Goal: Information Seeking & Learning: Understand site structure

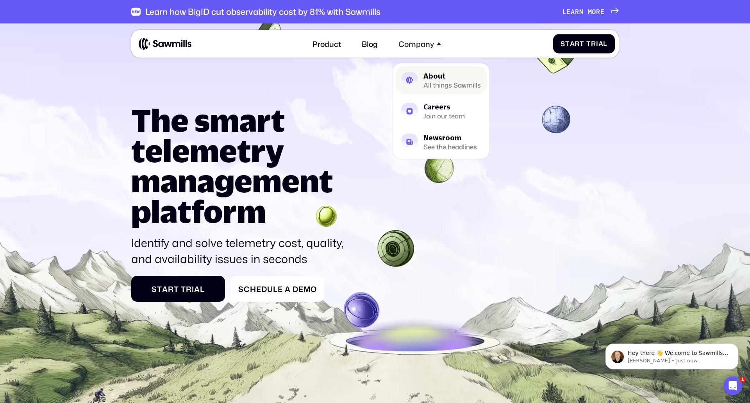
click at [445, 79] on div "About" at bounding box center [452, 75] width 57 height 7
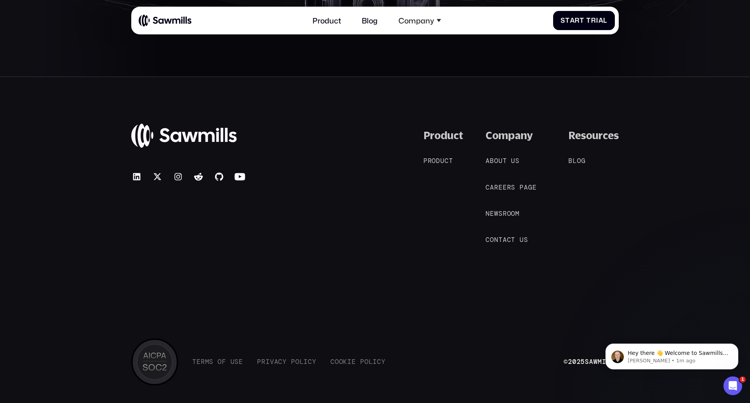
scroll to position [1788, 0]
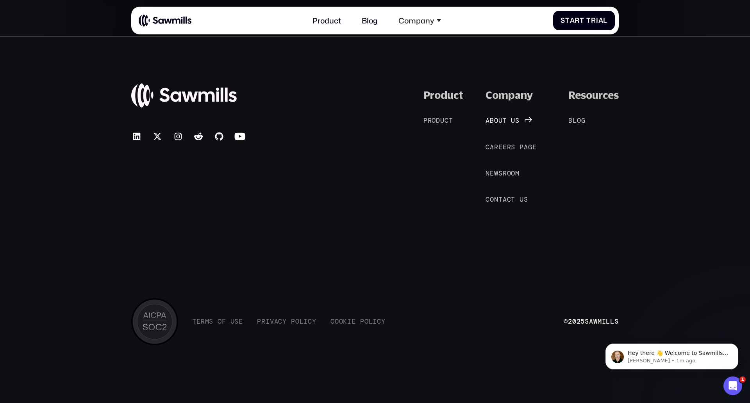
click at [513, 120] on span "u" at bounding box center [513, 120] width 4 height 8
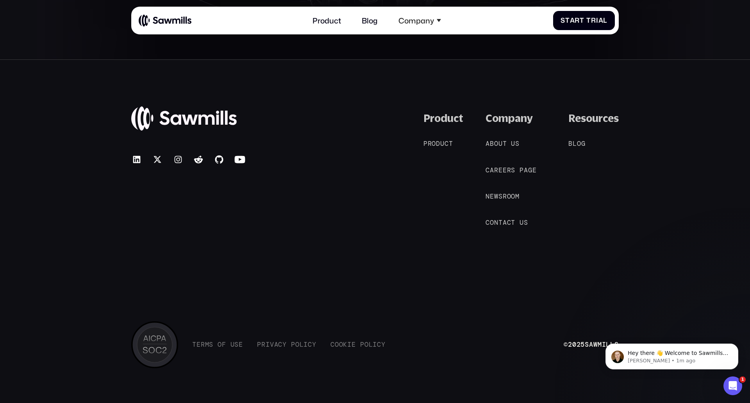
scroll to position [1788, 0]
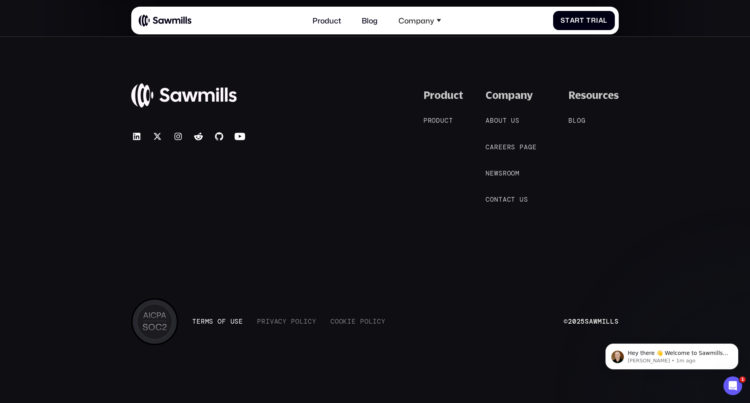
click at [238, 322] on span "s" at bounding box center [236, 321] width 4 height 8
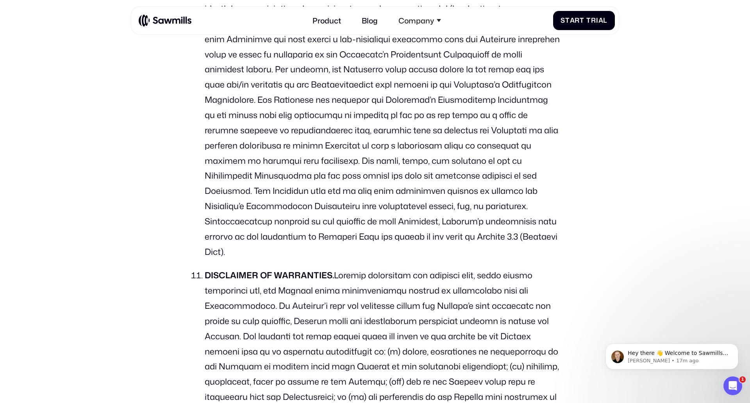
scroll to position [3334, 0]
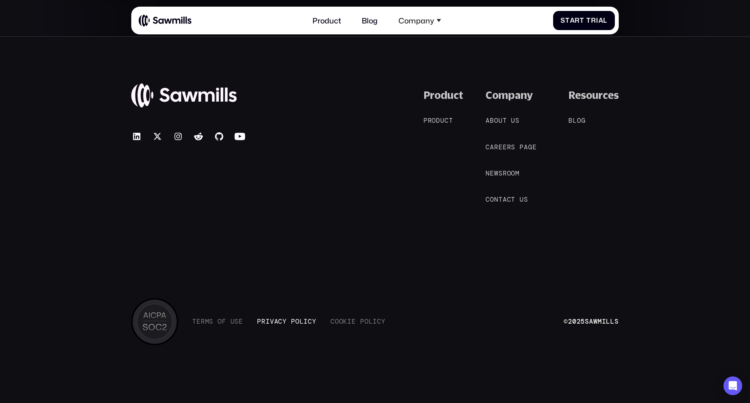
click at [297, 320] on span "o" at bounding box center [297, 321] width 4 height 8
